Goal: Information Seeking & Learning: Learn about a topic

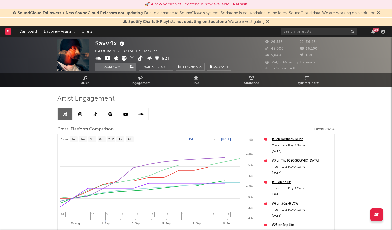
select select "1w"
click at [323, 35] on div "99 +" at bounding box center [334, 31] width 106 height 10
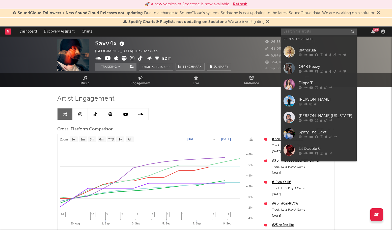
click at [319, 30] on input "text" at bounding box center [319, 31] width 76 height 6
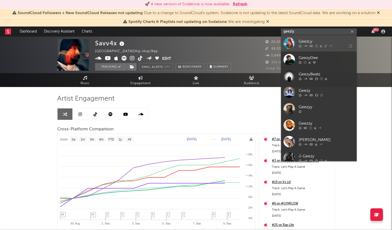
type input "geezly"
click at [318, 43] on div "GeezLy" at bounding box center [325, 42] width 55 height 6
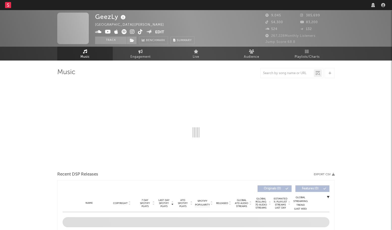
select select "other"
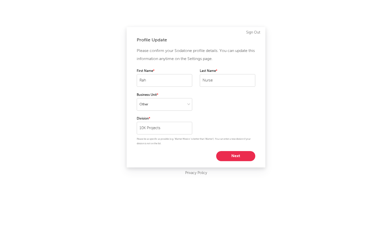
click at [221, 157] on button "Next" at bounding box center [235, 156] width 39 height 10
select select "marketing"
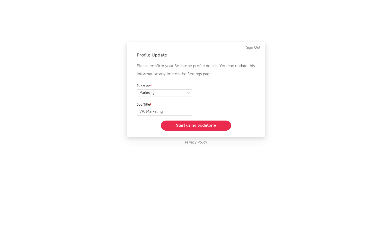
click at [194, 128] on button "Start using Sodatone" at bounding box center [196, 125] width 70 height 10
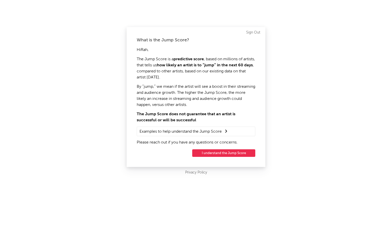
click at [217, 153] on button "I understand the Jump Score" at bounding box center [223, 153] width 63 height 8
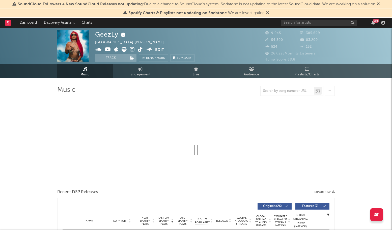
select select "6m"
